Goal: Download file/media

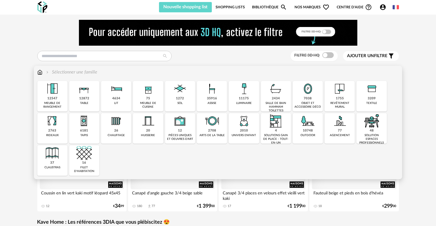
click at [208, 92] on img at bounding box center [212, 89] width 16 height 16
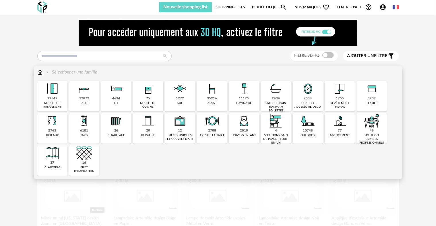
click at [209, 100] on div "35916" at bounding box center [212, 99] width 10 height 4
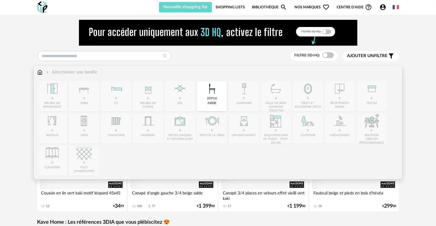
click at [219, 102] on div "35916 assise" at bounding box center [212, 96] width 30 height 30
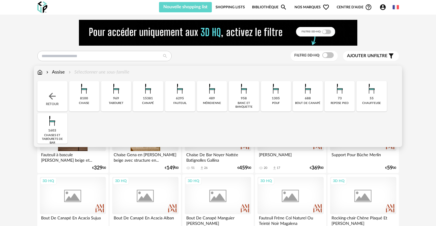
click at [90, 94] on img at bounding box center [84, 89] width 16 height 16
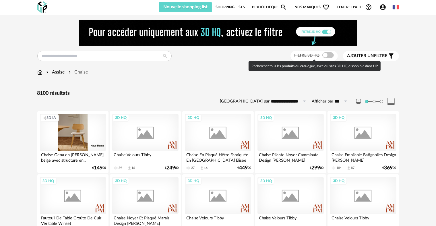
click at [330, 55] on span at bounding box center [328, 55] width 11 height 6
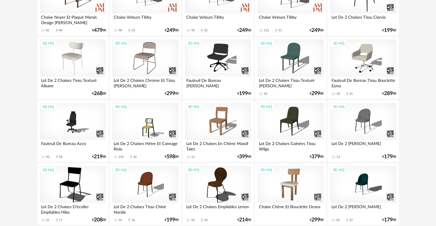
scroll to position [201, 0]
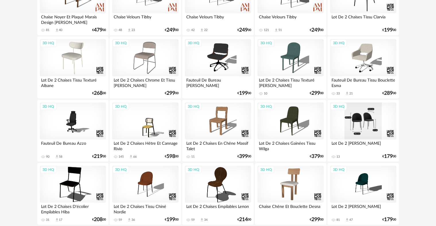
click at [381, 134] on div "3D HQ" at bounding box center [363, 121] width 66 height 37
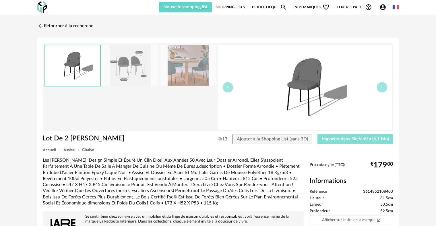
click at [359, 136] on button "Importer dans SketchUp (6,1 Mo)" at bounding box center [356, 139] width 76 height 10
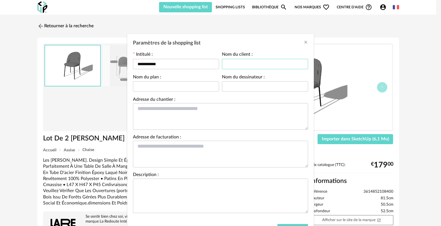
click at [239, 65] on input "Paramètres de la shopping list" at bounding box center [265, 64] width 86 height 10
type input "*******"
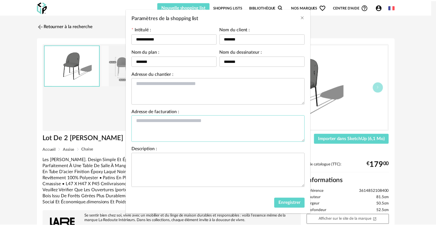
scroll to position [28, 0]
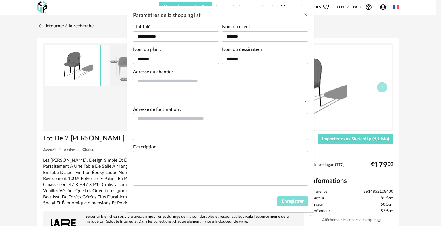
click at [291, 200] on span "Enregistrer" at bounding box center [293, 201] width 22 height 5
